Goal: Register for event/course

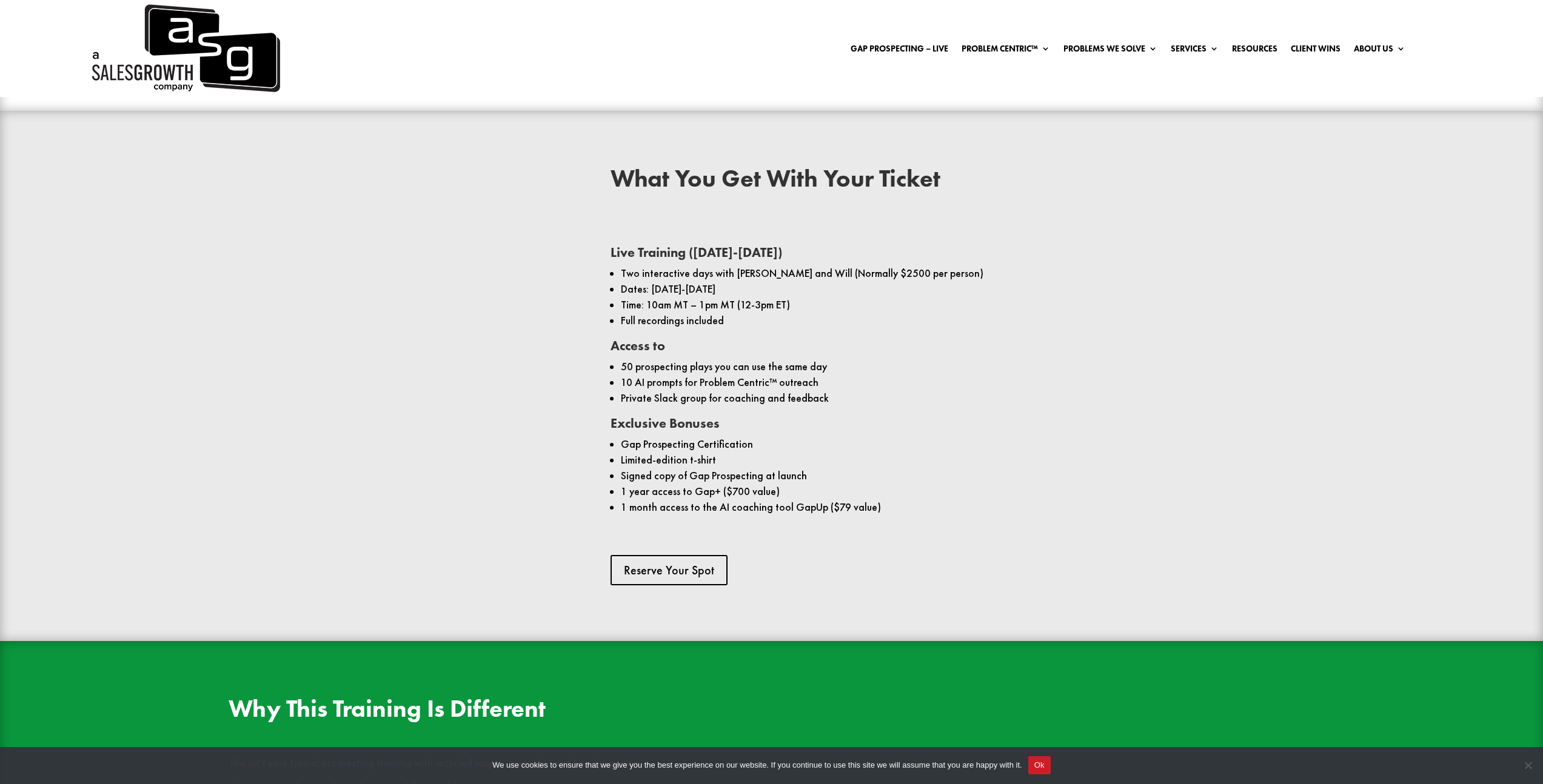
scroll to position [995, 0]
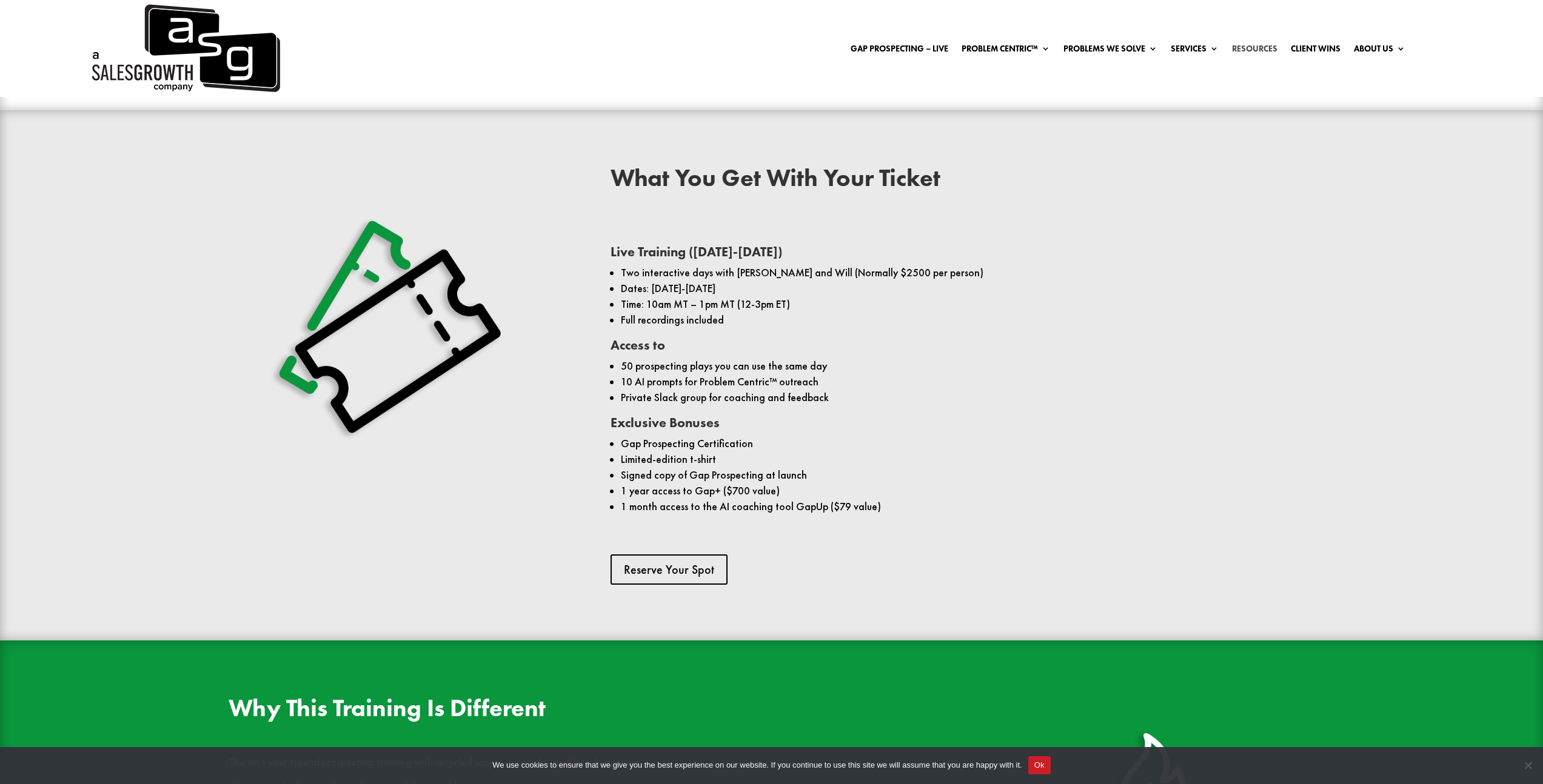
click at [1258, 49] on link "Resources" at bounding box center [1254, 51] width 45 height 14
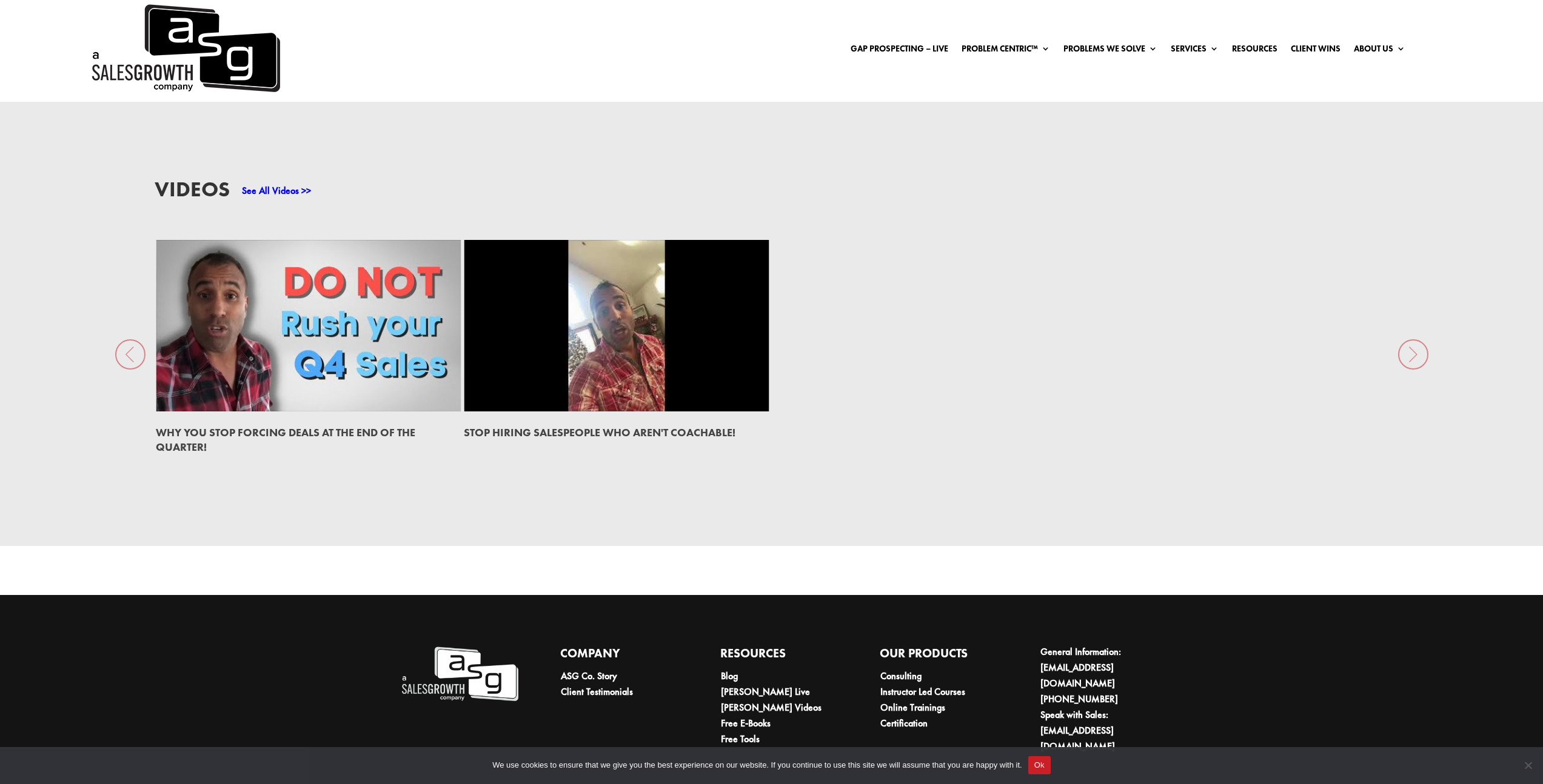
scroll to position [2345, 0]
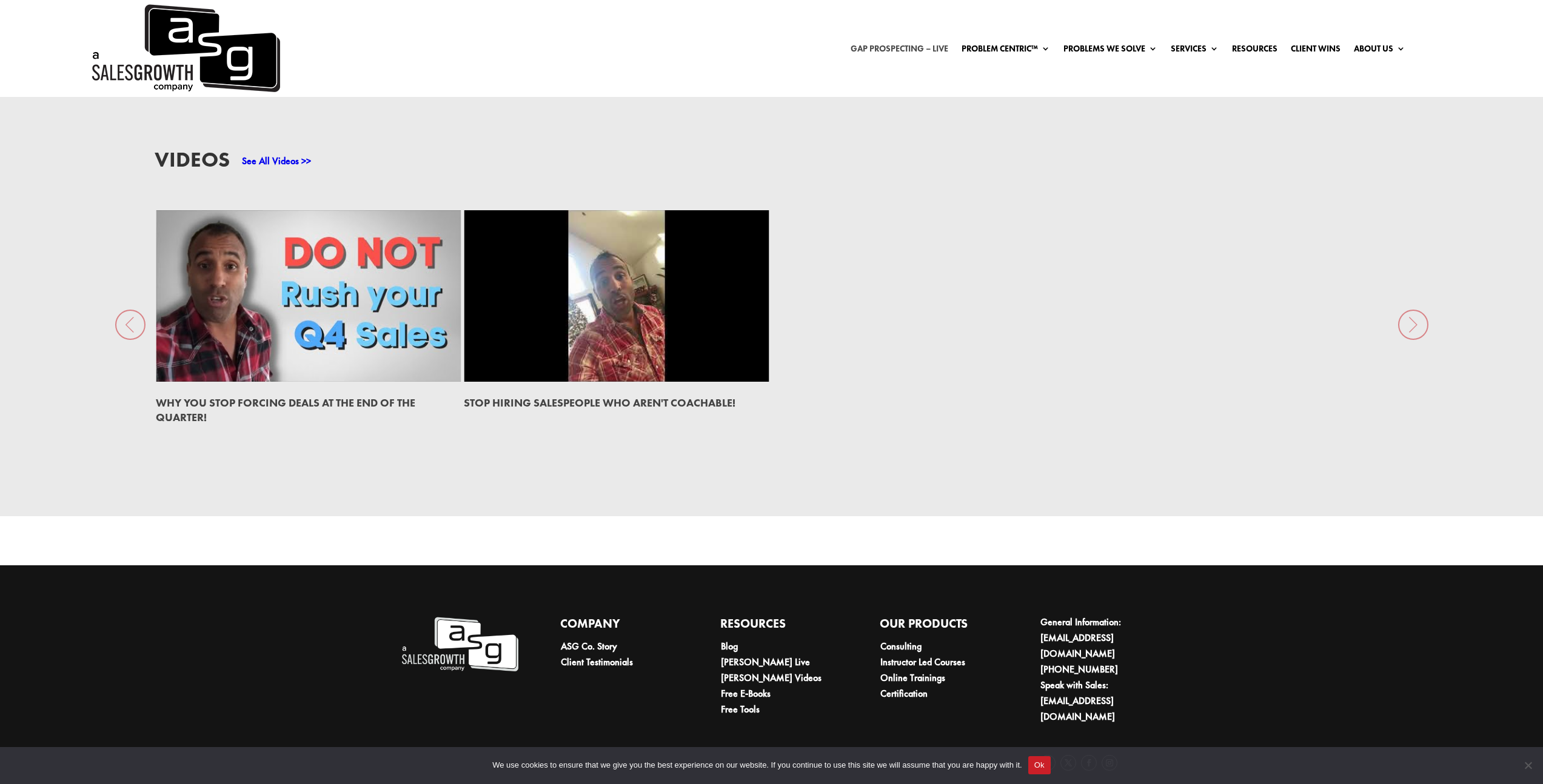
click at [909, 49] on link "Gap Prospecting – LIVE" at bounding box center [899, 51] width 98 height 14
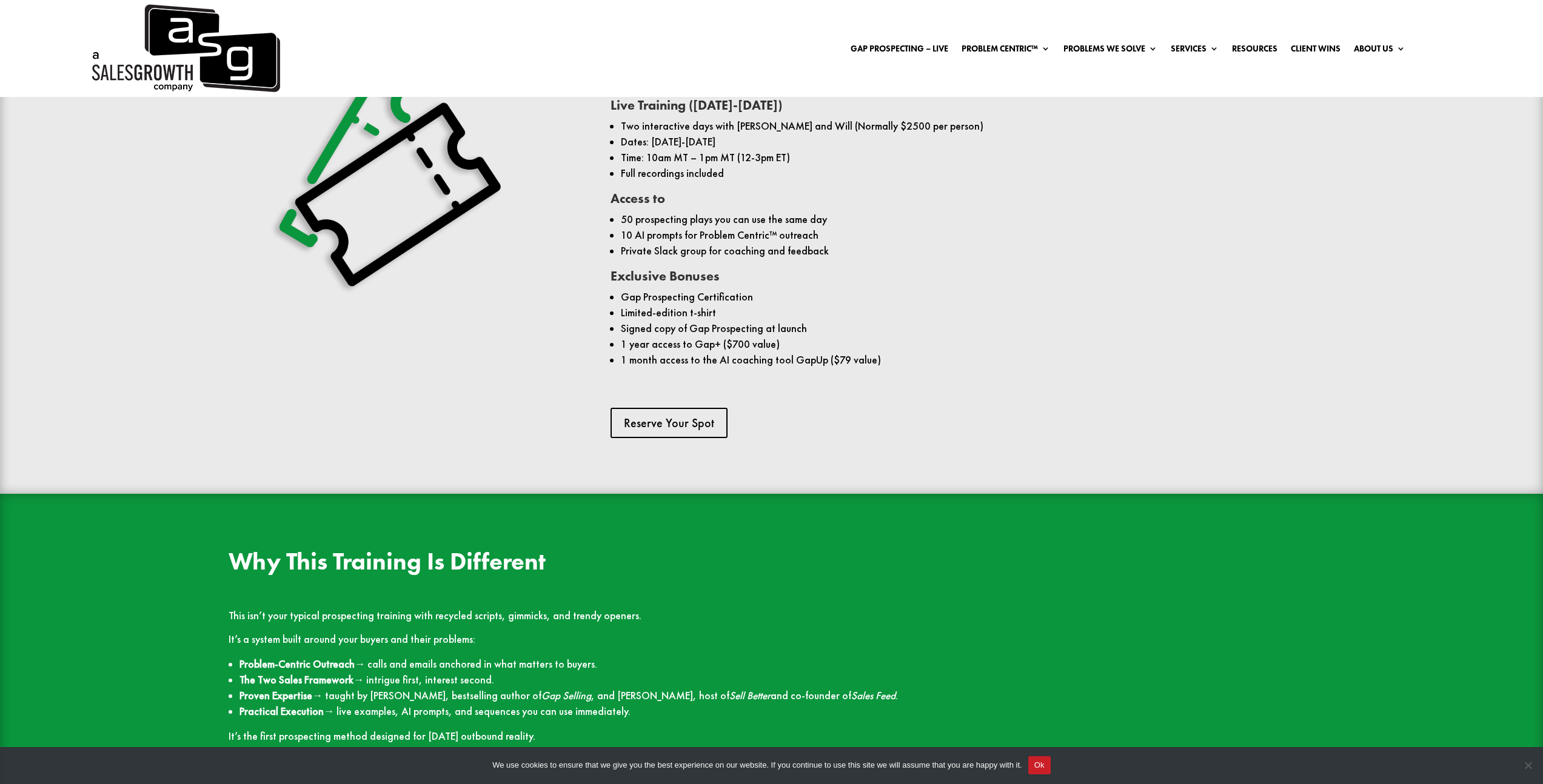
scroll to position [1133, 0]
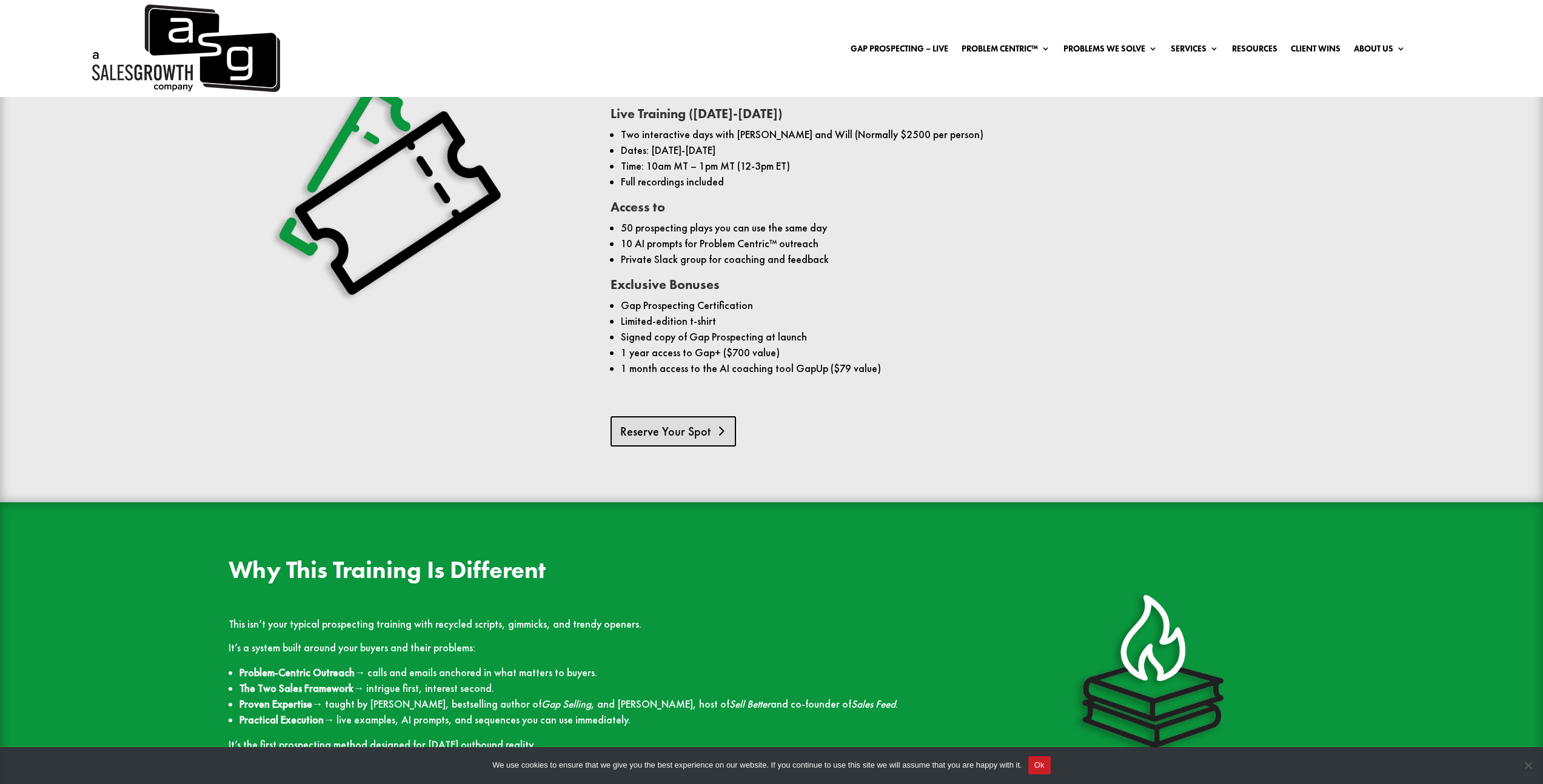
click at [661, 416] on link "Reserve Your Spot" at bounding box center [673, 431] width 126 height 30
